Goal: Task Accomplishment & Management: Complete application form

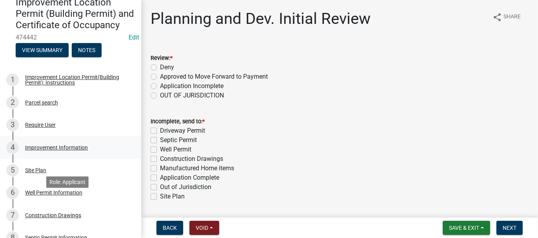
scroll to position [118, 0]
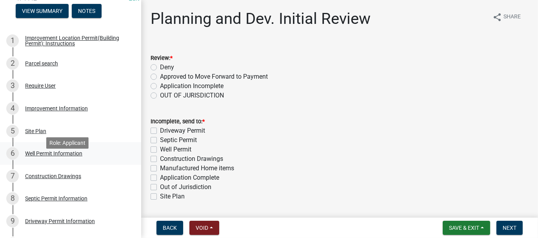
click at [29, 156] on div "Well Permit Information" at bounding box center [53, 153] width 57 height 5
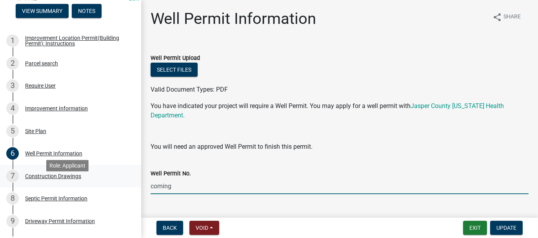
drag, startPoint x: 173, startPoint y: 187, endPoint x: 135, endPoint y: 187, distance: 38.4
click at [135, 187] on div "Improvement Location Permit (Building Permit) and Certificate of Occupancy 4744…" at bounding box center [269, 119] width 538 height 238
type input "25054"
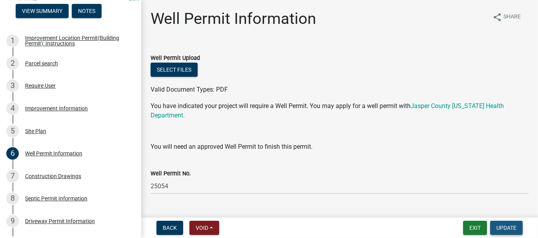
click at [506, 229] on span "Update" at bounding box center [506, 228] width 20 height 6
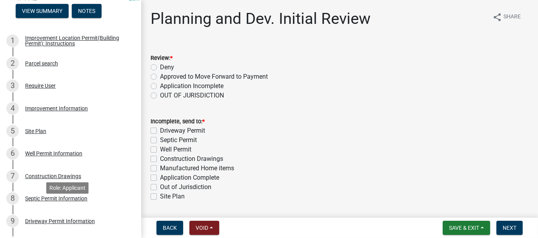
click at [32, 202] on div "Septic Permit Information" at bounding box center [56, 198] width 62 height 5
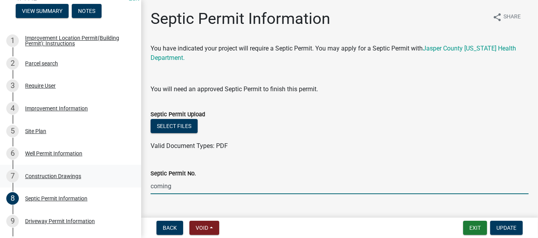
drag, startPoint x: 162, startPoint y: 185, endPoint x: 135, endPoint y: 185, distance: 27.9
click at [135, 185] on div "Improvement Location Permit (Building Permit) and Certificate of Occupancy 4744…" at bounding box center [269, 119] width 538 height 238
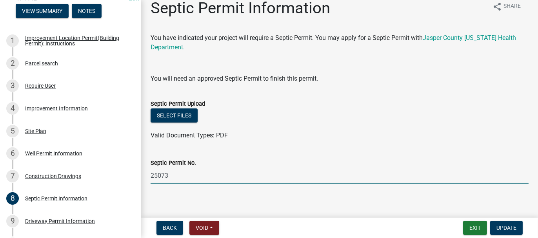
scroll to position [16, 0]
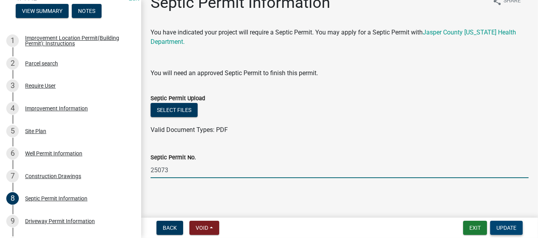
type input "25073"
click at [500, 229] on span "Update" at bounding box center [506, 228] width 20 height 6
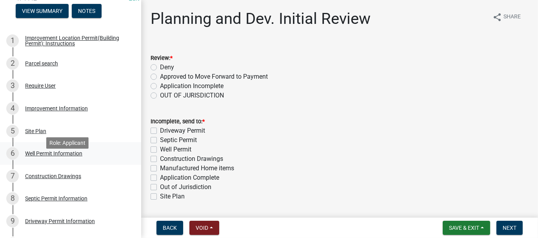
scroll to position [157, 0]
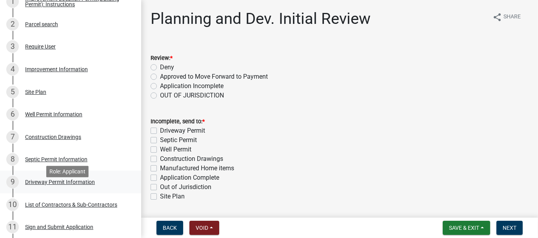
click at [40, 185] on div "Driveway Permit Information" at bounding box center [60, 182] width 70 height 5
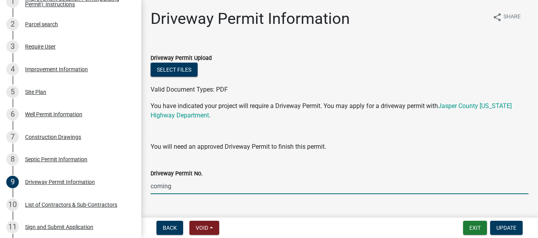
click at [145, 186] on div "Driveway Permit No. coming" at bounding box center [340, 176] width 390 height 36
type input "1144"
click at [512, 231] on span "Update" at bounding box center [506, 228] width 20 height 6
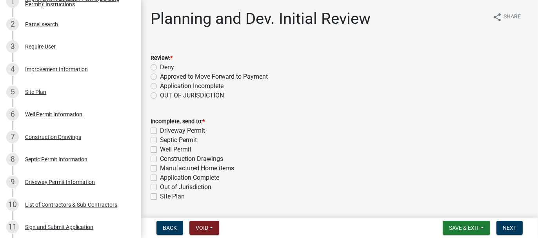
click at [160, 79] on label "Approved to Move Forward to Payment" at bounding box center [214, 76] width 108 height 9
click at [160, 77] on input "Approved to Move Forward to Payment" at bounding box center [162, 74] width 5 height 5
radio input "true"
click at [160, 178] on label "Application Complete" at bounding box center [189, 177] width 59 height 9
click at [160, 178] on input "Application Complete" at bounding box center [162, 175] width 5 height 5
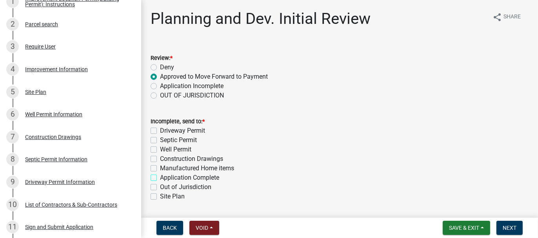
checkbox input "true"
checkbox input "false"
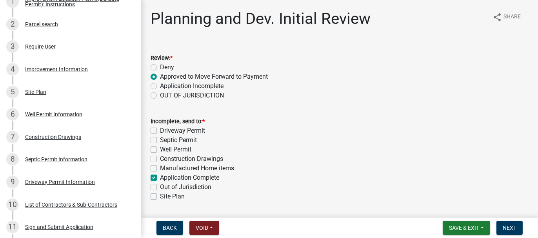
checkbox input "false"
checkbox input "true"
checkbox input "false"
click at [515, 228] on span "Next" at bounding box center [510, 228] width 14 height 6
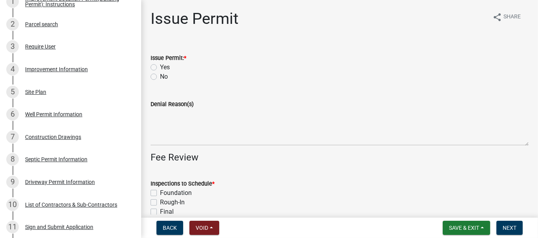
click at [160, 64] on label "Yes" at bounding box center [165, 67] width 10 height 9
click at [160, 64] on input "Yes" at bounding box center [162, 65] width 5 height 5
radio input "true"
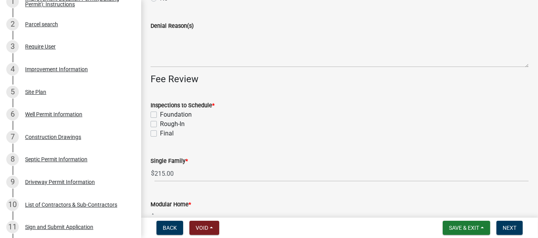
click at [160, 115] on label "Foundation" at bounding box center [176, 114] width 32 height 9
click at [160, 115] on input "Foundation" at bounding box center [162, 112] width 5 height 5
checkbox input "true"
checkbox input "false"
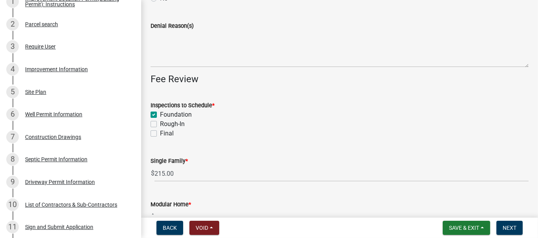
click at [160, 126] on label "Rough-In" at bounding box center [172, 124] width 25 height 9
click at [160, 125] on input "Rough-In" at bounding box center [162, 122] width 5 height 5
checkbox input "true"
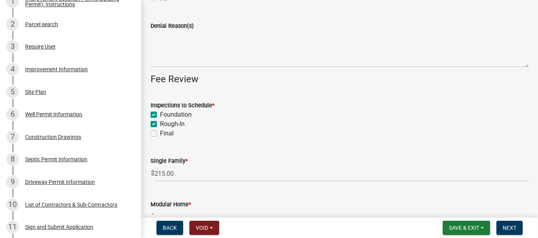
click at [160, 135] on label "Final" at bounding box center [167, 133] width 14 height 9
click at [160, 134] on input "Final" at bounding box center [162, 131] width 5 height 5
checkbox input "true"
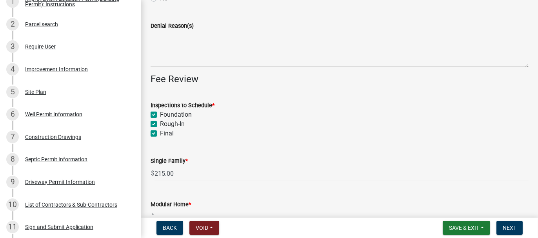
checkbox input "true"
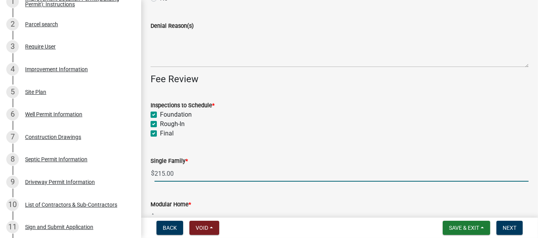
click at [159, 173] on input "215.00" at bounding box center [342, 174] width 374 height 16
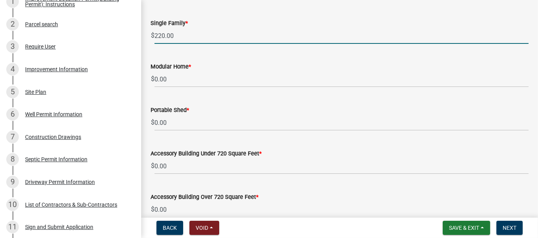
scroll to position [235, 0]
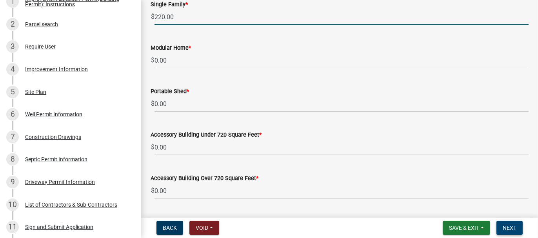
type input "220.00"
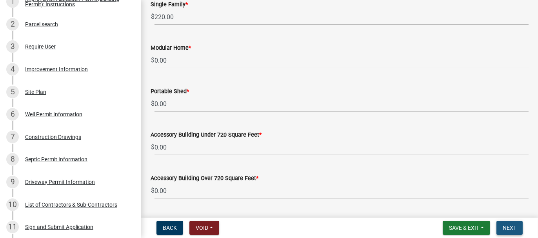
click at [500, 226] on button "Next" at bounding box center [509, 228] width 26 height 14
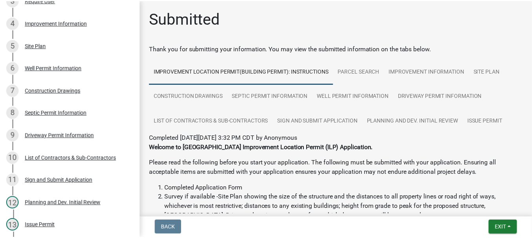
scroll to position [314, 0]
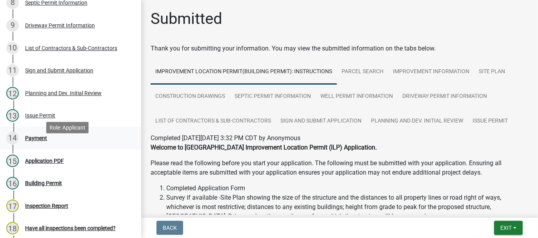
click at [35, 141] on div "Payment" at bounding box center [36, 138] width 22 height 5
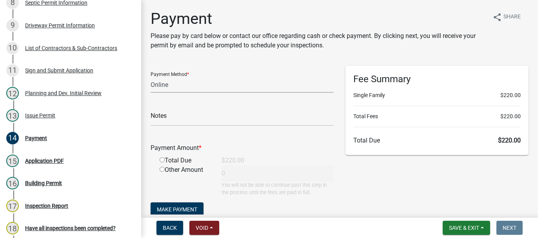
click at [165, 85] on select "Credit Card POS Check Cash Online" at bounding box center [242, 85] width 183 height 16
select select "1: 0"
click at [151, 77] on select "Credit Card POS Check Cash Online" at bounding box center [242, 85] width 183 height 16
click at [158, 118] on input "text" at bounding box center [242, 118] width 183 height 16
type input "1436"
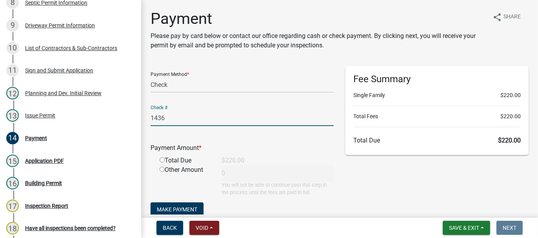
click at [162, 160] on input "radio" at bounding box center [162, 160] width 5 height 5
radio input "true"
type input "220"
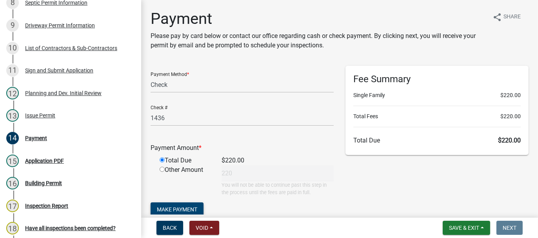
click at [163, 205] on button "Make Payment" at bounding box center [177, 210] width 53 height 14
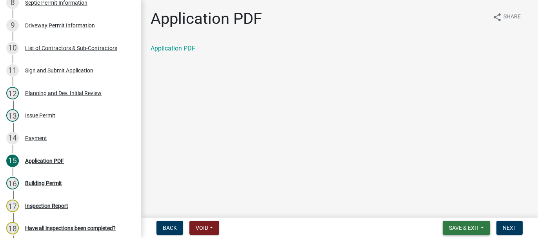
click at [455, 226] on span "Save & Exit" at bounding box center [464, 228] width 30 height 6
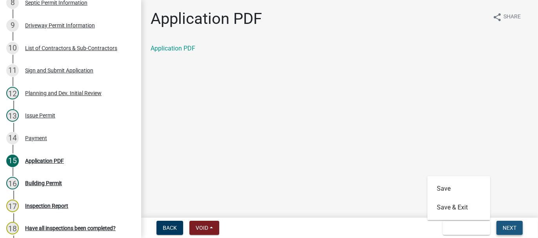
click at [506, 226] on span "Next" at bounding box center [510, 228] width 14 height 6
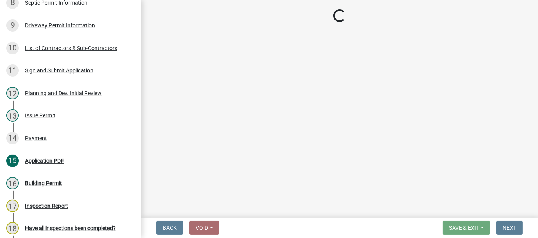
select select "62bb873c-c571-4454-ac8a-8c216551e2a3"
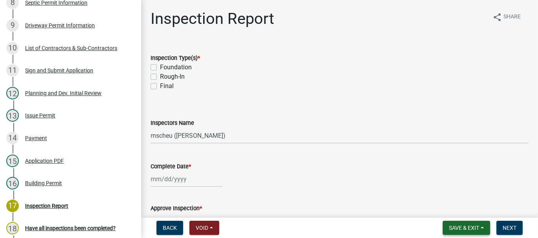
click at [455, 229] on span "Save & Exit" at bounding box center [464, 228] width 30 height 6
click at [446, 202] on button "Save & Exit" at bounding box center [458, 207] width 63 height 19
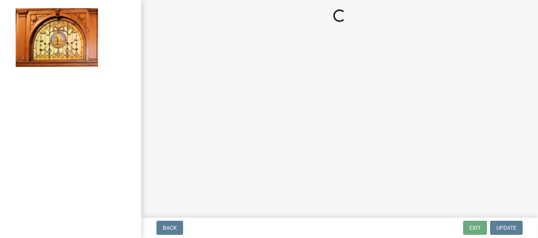
select select "62bb873c-c571-4454-ac8a-8c216551e2a3"
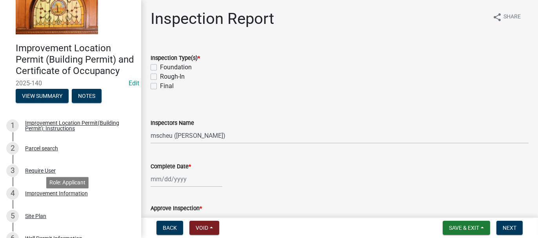
scroll to position [118, 0]
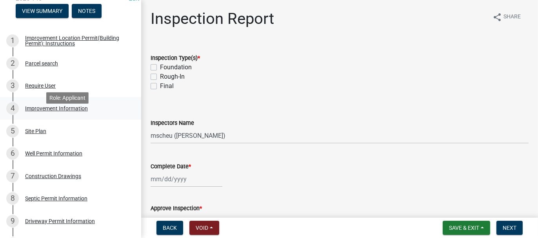
click at [39, 111] on div "Improvement Information" at bounding box center [56, 108] width 63 height 5
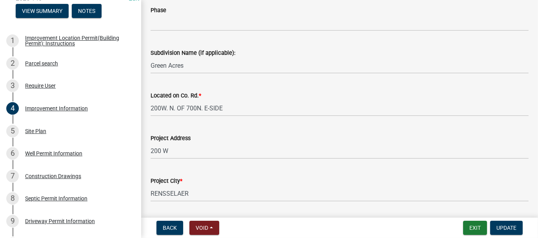
scroll to position [196, 0]
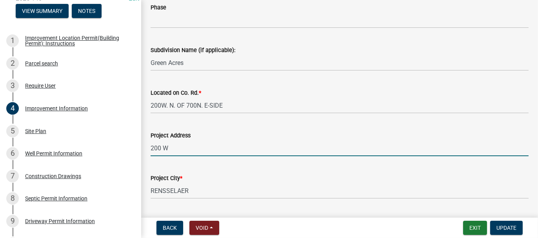
drag, startPoint x: 169, startPoint y: 149, endPoint x: 147, endPoint y: 146, distance: 21.7
click at [147, 146] on div "Project Address 200 W" at bounding box center [340, 138] width 390 height 36
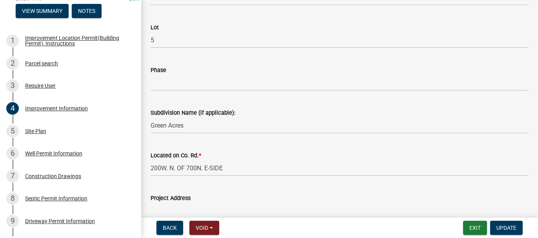
scroll to position [157, 0]
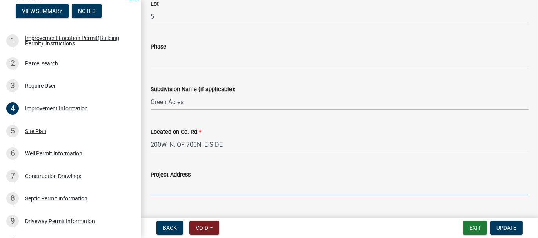
click at [157, 184] on input "Project Address" at bounding box center [340, 188] width 378 height 16
type input "7429N. 200W., RENSSELAER"
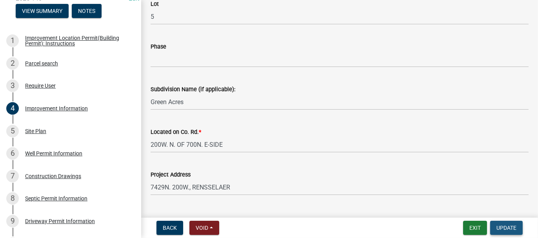
click at [510, 230] on span "Update" at bounding box center [506, 228] width 20 height 6
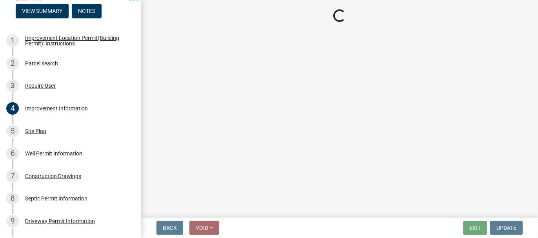
select select "62bb873c-c571-4454-ac8a-8c216551e2a3"
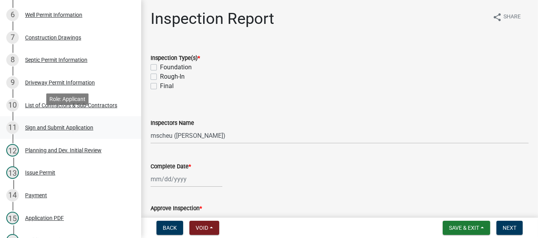
scroll to position [275, 0]
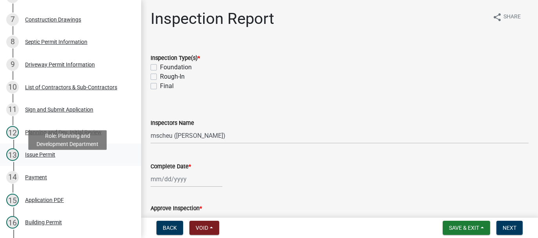
click at [30, 158] on div "Issue Permit" at bounding box center [40, 154] width 30 height 5
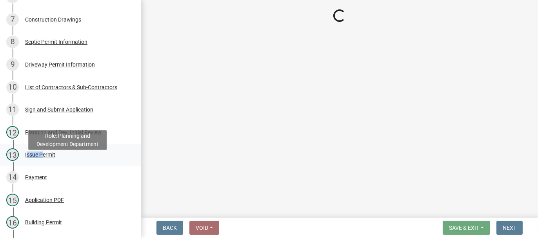
click at [30, 158] on div "Issue Permit" at bounding box center [40, 154] width 30 height 5
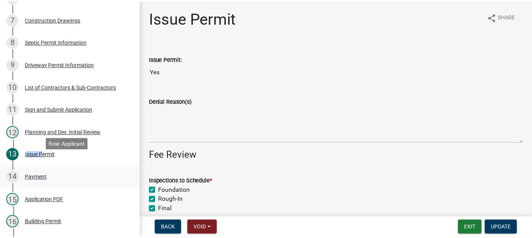
scroll to position [392, 0]
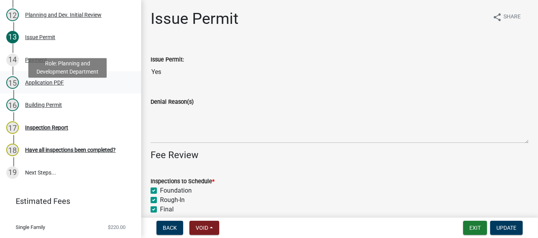
click at [48, 85] on div "Application PDF" at bounding box center [44, 82] width 39 height 5
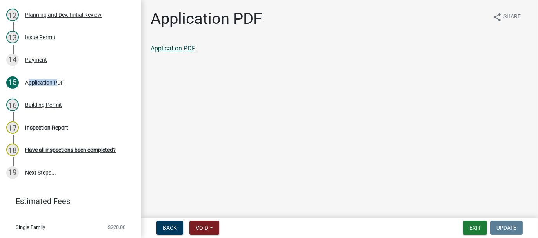
click at [184, 48] on link "Application PDF" at bounding box center [173, 48] width 45 height 7
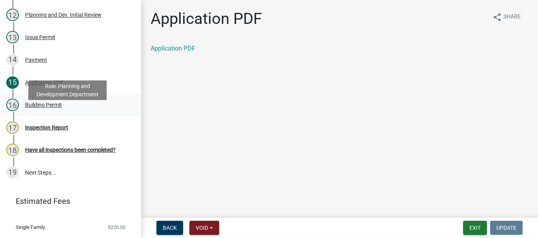
click at [34, 108] on div "Building Permit" at bounding box center [43, 104] width 37 height 5
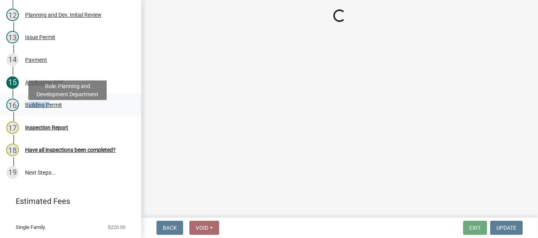
click at [34, 108] on div "Building Permit" at bounding box center [43, 104] width 37 height 5
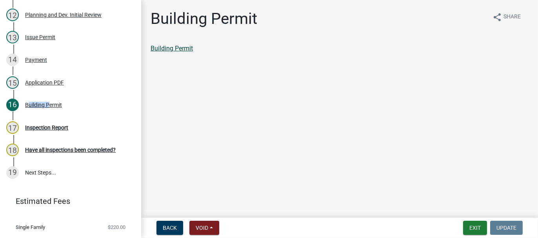
click at [173, 52] on link "Building Permit" at bounding box center [172, 48] width 42 height 7
click at [473, 228] on button "Exit" at bounding box center [475, 228] width 24 height 14
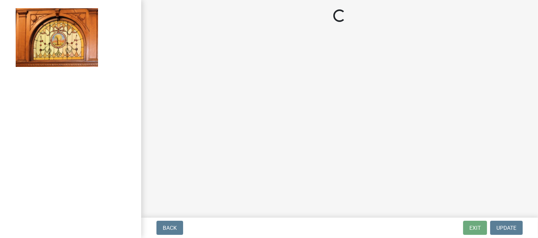
select select "62bb873c-c571-4454-ac8a-8c216551e2a3"
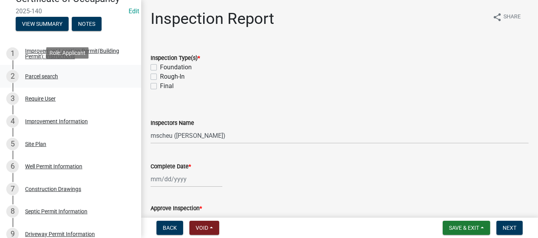
scroll to position [118, 0]
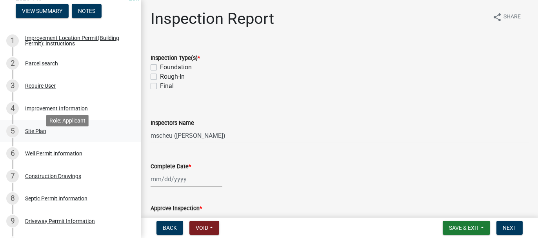
click at [30, 134] on div "Site Plan" at bounding box center [35, 131] width 21 height 5
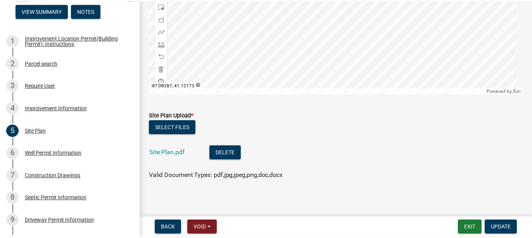
scroll to position [202, 0]
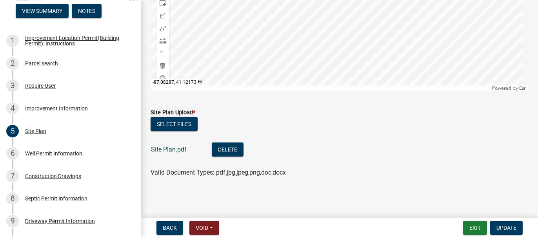
click at [157, 151] on link "Site Plan.pdf" at bounding box center [169, 149] width 36 height 7
click at [473, 231] on button "Exit" at bounding box center [475, 228] width 24 height 14
